Goal: Task Accomplishment & Management: Manage account settings

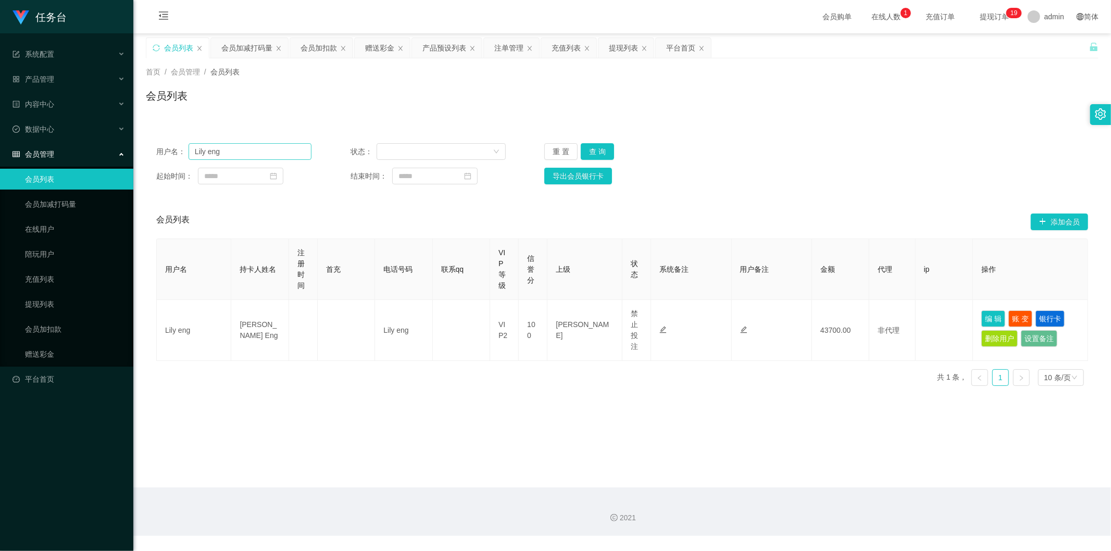
click at [245, 157] on input "Lily eng" at bounding box center [250, 151] width 123 height 17
type input "Ong [PERSON_NAME]"
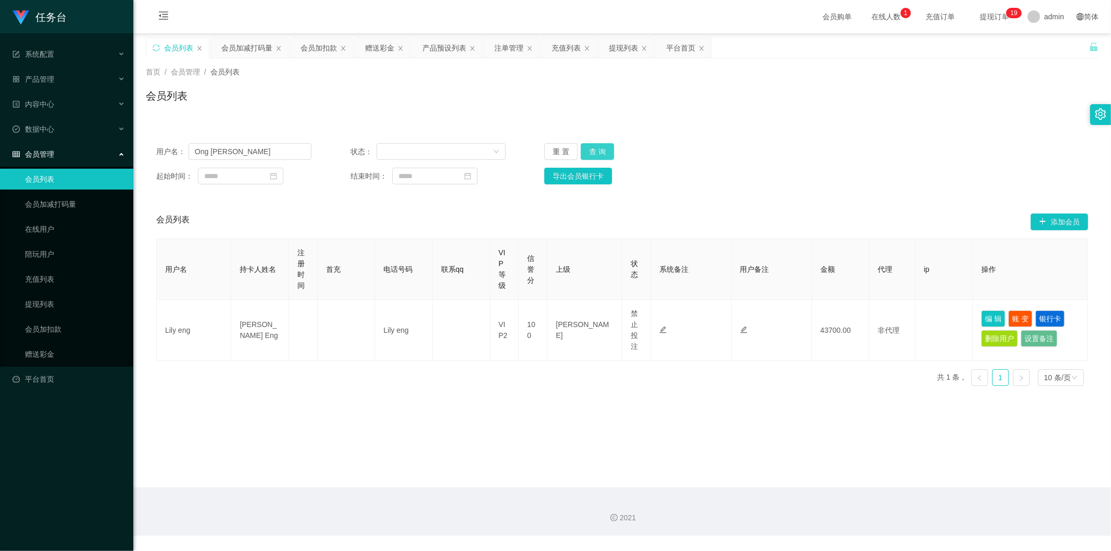
click at [584, 152] on button "查 询" at bounding box center [597, 151] width 33 height 17
click at [329, 45] on div "会员加扣款" at bounding box center [319, 48] width 36 height 20
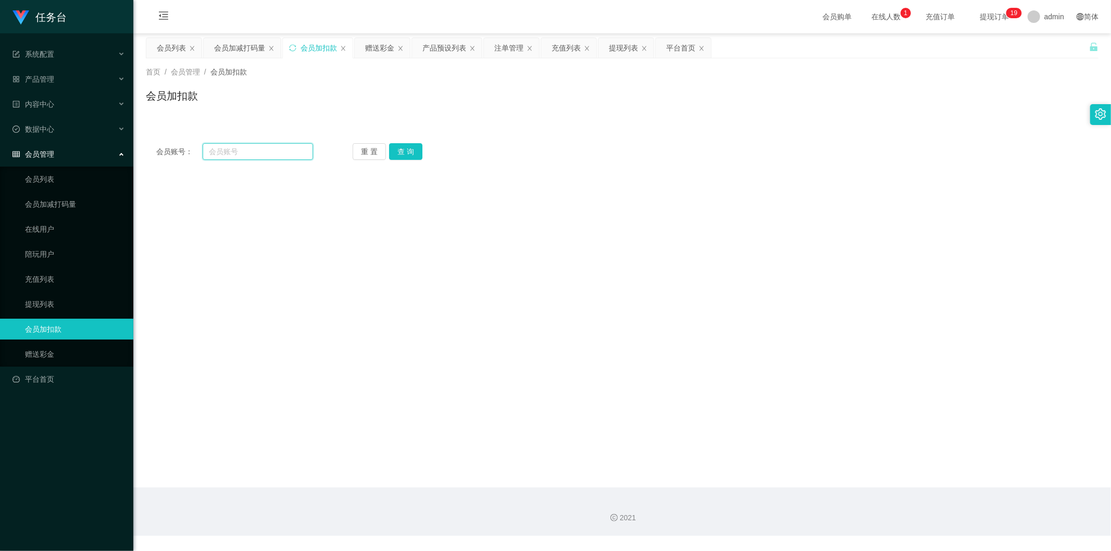
click at [261, 157] on input "text" at bounding box center [258, 151] width 111 height 17
paste input "Ong [PERSON_NAME]"
type input "Ong [PERSON_NAME]"
click at [404, 151] on button "查 询" at bounding box center [405, 151] width 33 height 17
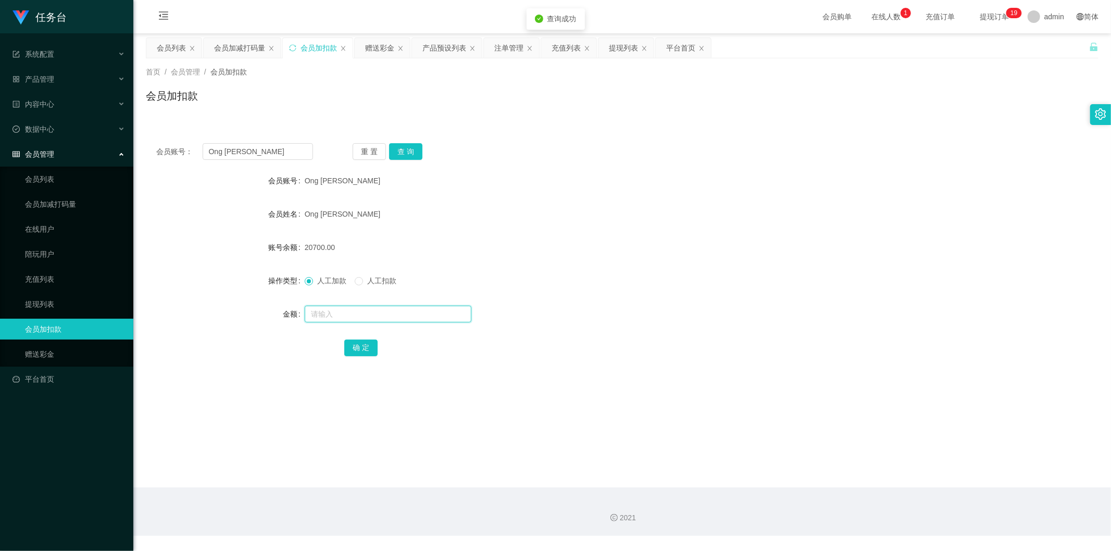
click at [337, 317] on input "text" at bounding box center [388, 314] width 167 height 17
type input "9300"
click at [366, 344] on button "确 定" at bounding box center [360, 348] width 33 height 17
